Goal: Answer question/provide support

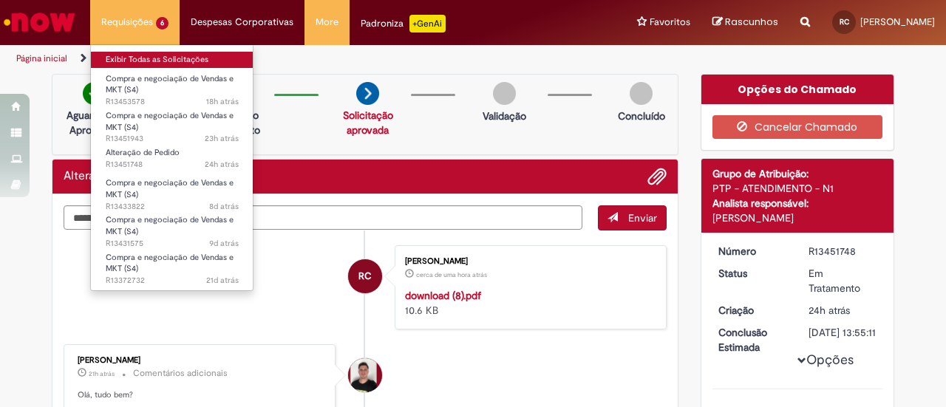
click at [179, 55] on link "Exibir Todas as Solicitações" at bounding box center [172, 60] width 163 height 16
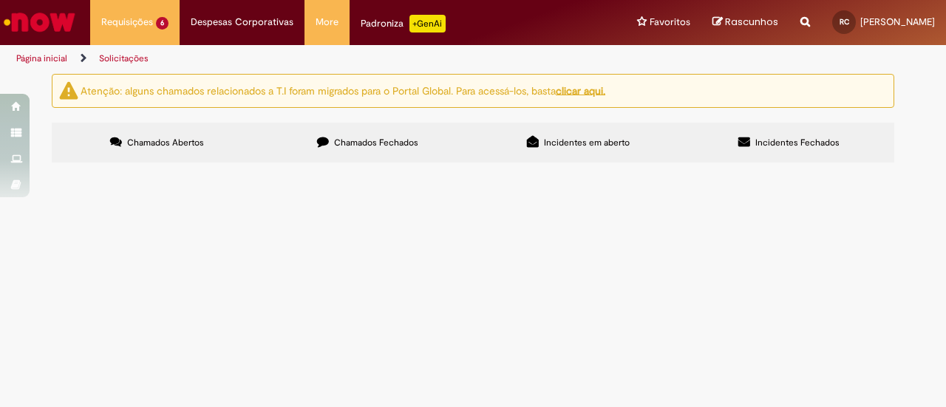
click at [0, 0] on span "Compra e negociação de Vendas e MKT (S4)" at bounding box center [0, 0] width 0 height 0
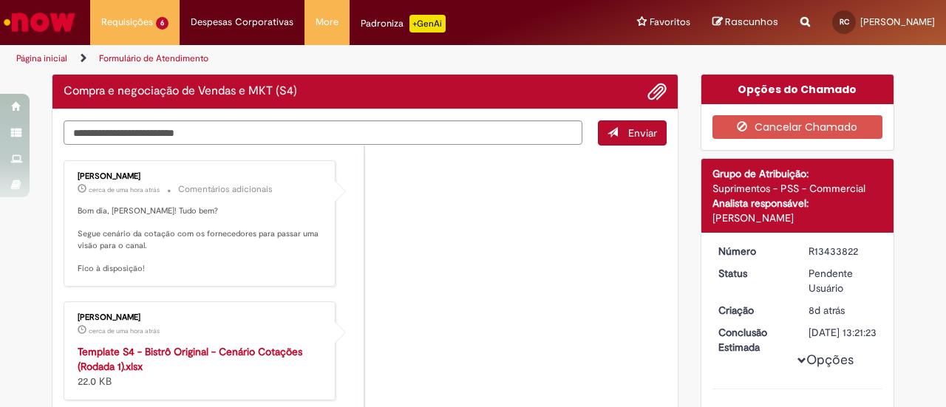
click at [451, 336] on li "[PERSON_NAME] cerca de uma hora atrás cerca de uma hora atrás Template S4 - Bis…" at bounding box center [365, 351] width 603 height 99
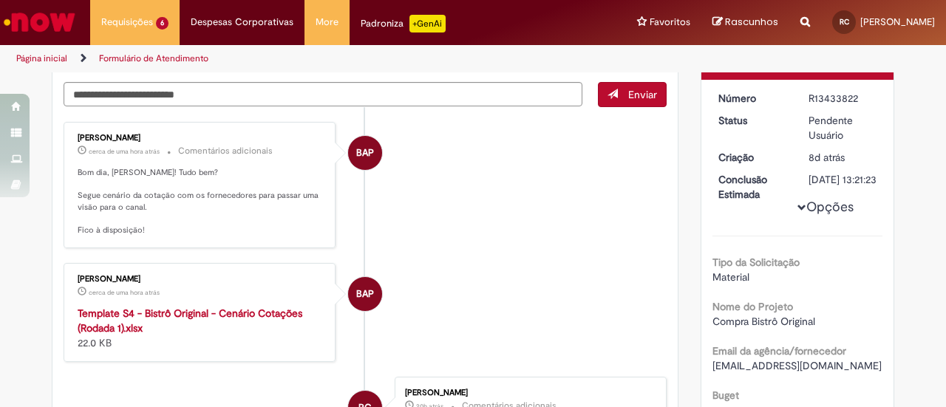
scroll to position [174, 0]
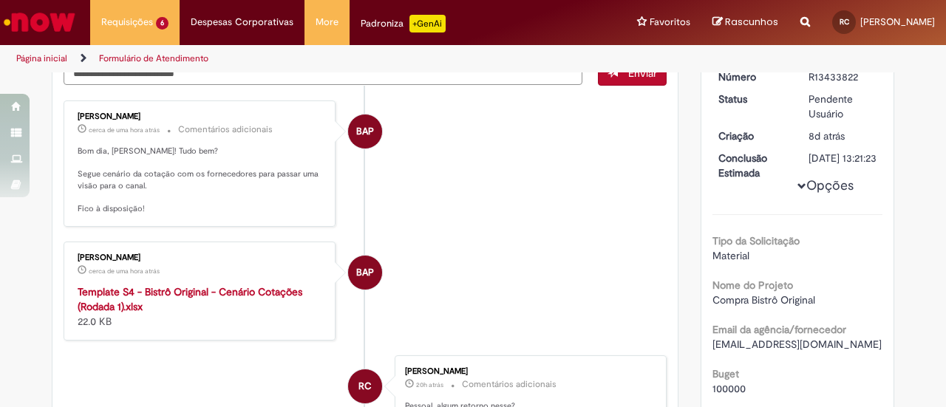
click at [216, 293] on strong "Template S4 - Bistrô Original - Cenário Cotações (Rodada 1).xlsx" at bounding box center [190, 299] width 225 height 28
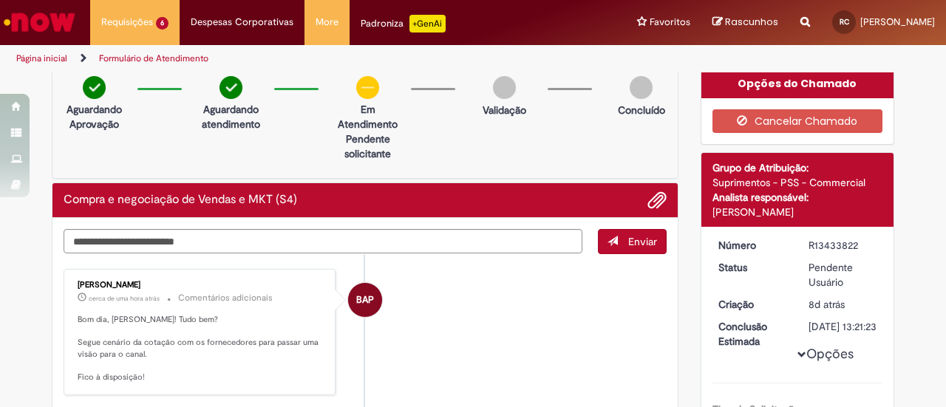
scroll to position [8, 0]
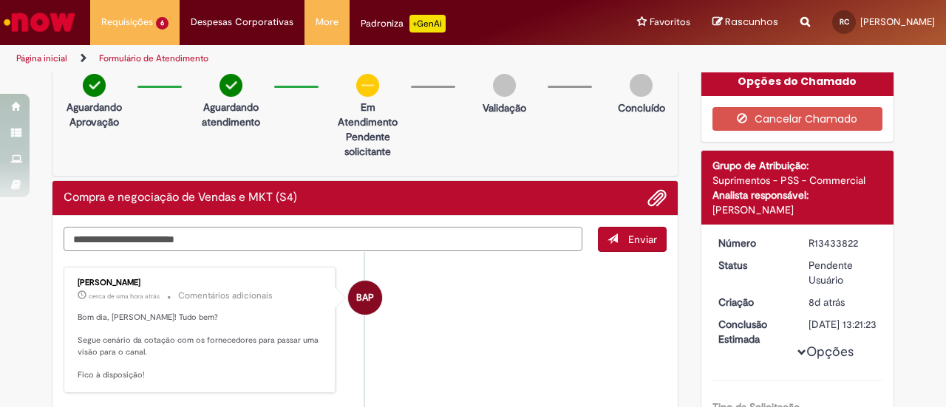
click at [573, 233] on textarea "Digite sua mensagem aqui..." at bounding box center [323, 239] width 519 height 24
type textarea "**********"
click at [625, 244] on button "Enviar" at bounding box center [632, 239] width 69 height 25
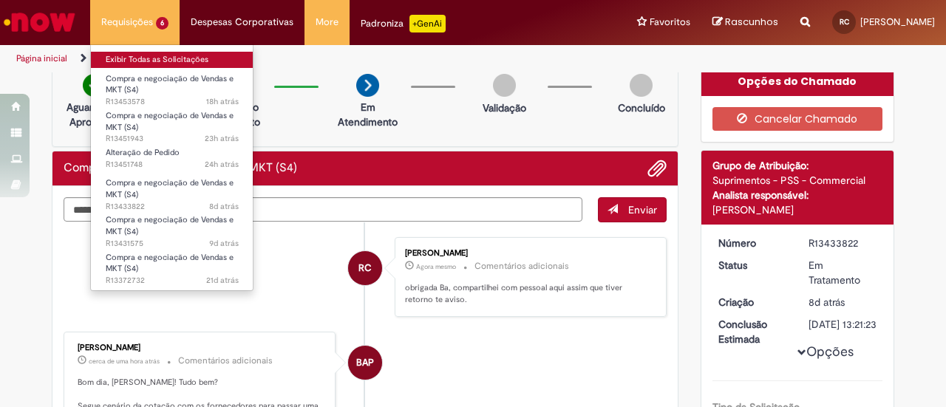
click at [151, 56] on link "Exibir Todas as Solicitações" at bounding box center [172, 60] width 163 height 16
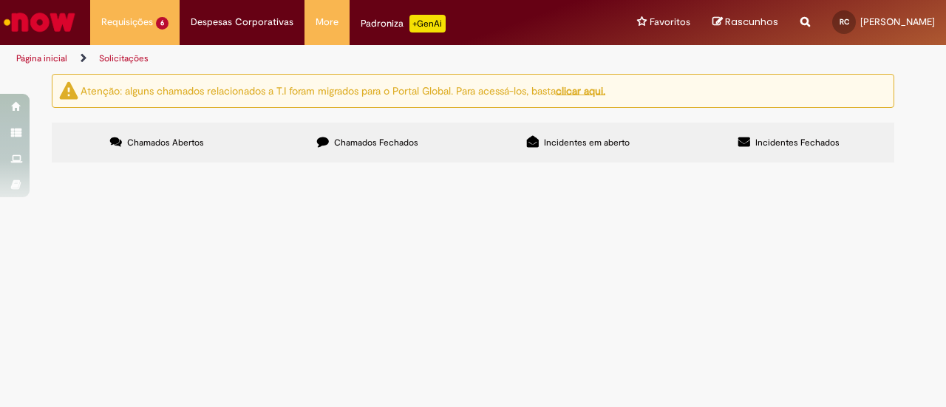
click at [0, 0] on span "Materiais Flying Fish Sul" at bounding box center [0, 0] width 0 height 0
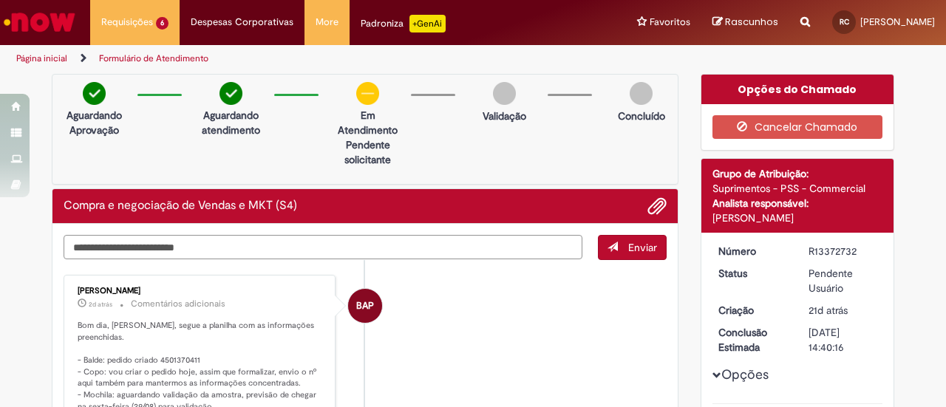
click at [385, 247] on textarea "Digite sua mensagem aqui..." at bounding box center [323, 247] width 519 height 24
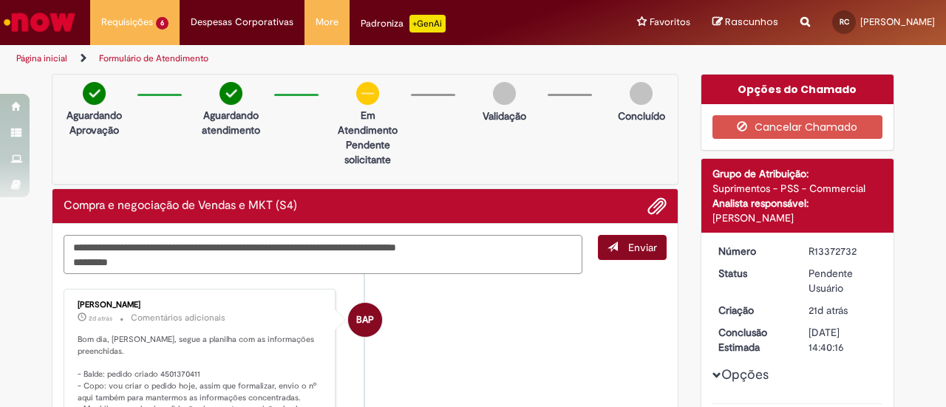
type textarea "**********"
click at [624, 235] on button "Enviar" at bounding box center [632, 247] width 69 height 25
click at [625, 239] on span "Enviar" at bounding box center [633, 254] width 68 height 39
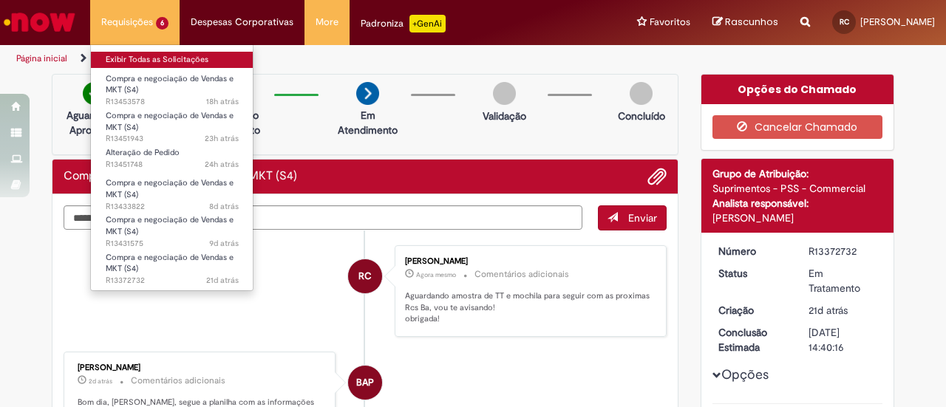
click at [137, 54] on link "Exibir Todas as Solicitações" at bounding box center [172, 60] width 163 height 16
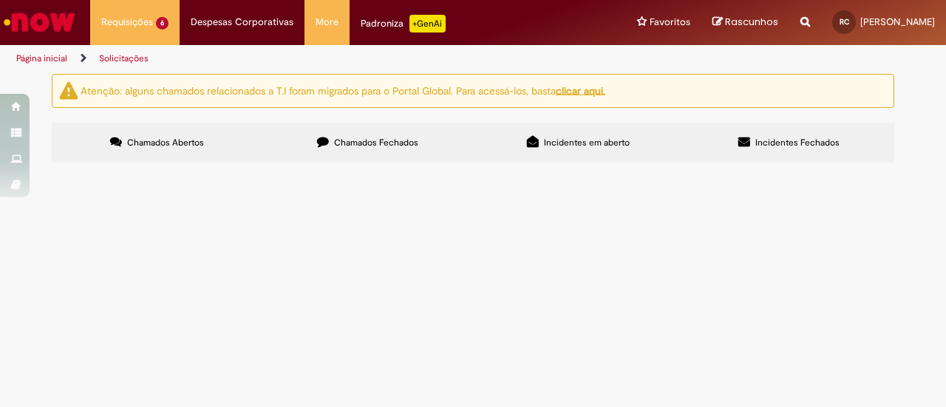
scroll to position [67, 0]
